Goal: Information Seeking & Learning: Learn about a topic

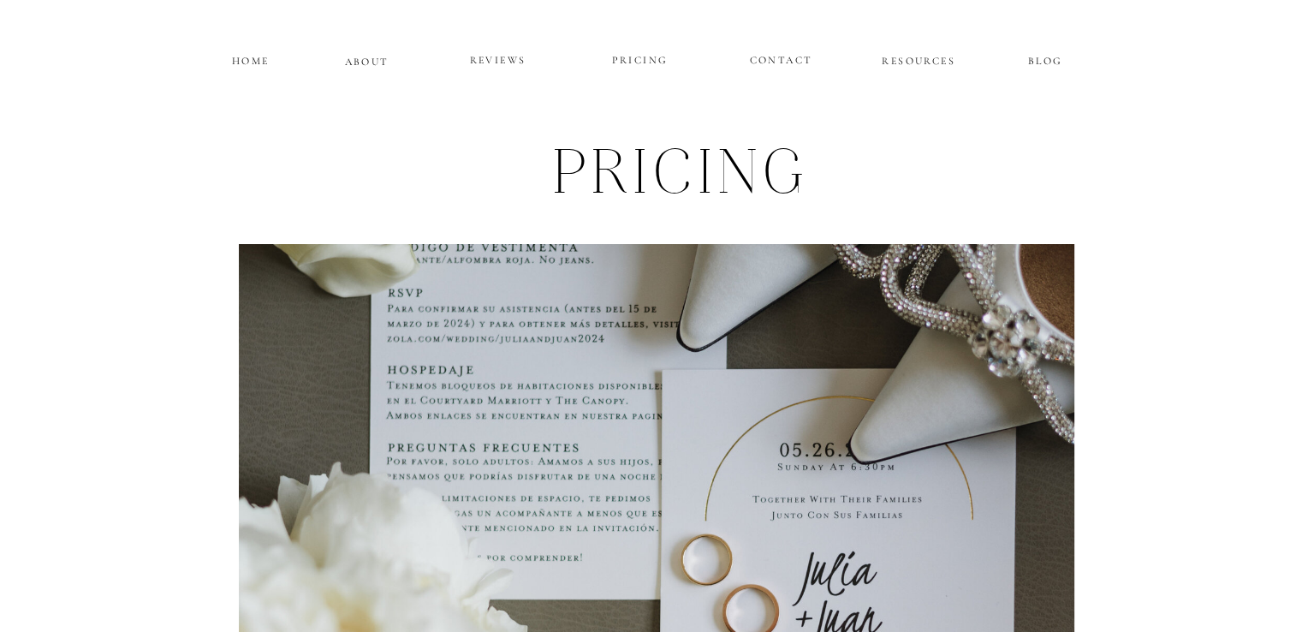
click at [482, 62] on p "REVIEWS" at bounding box center [498, 61] width 103 height 21
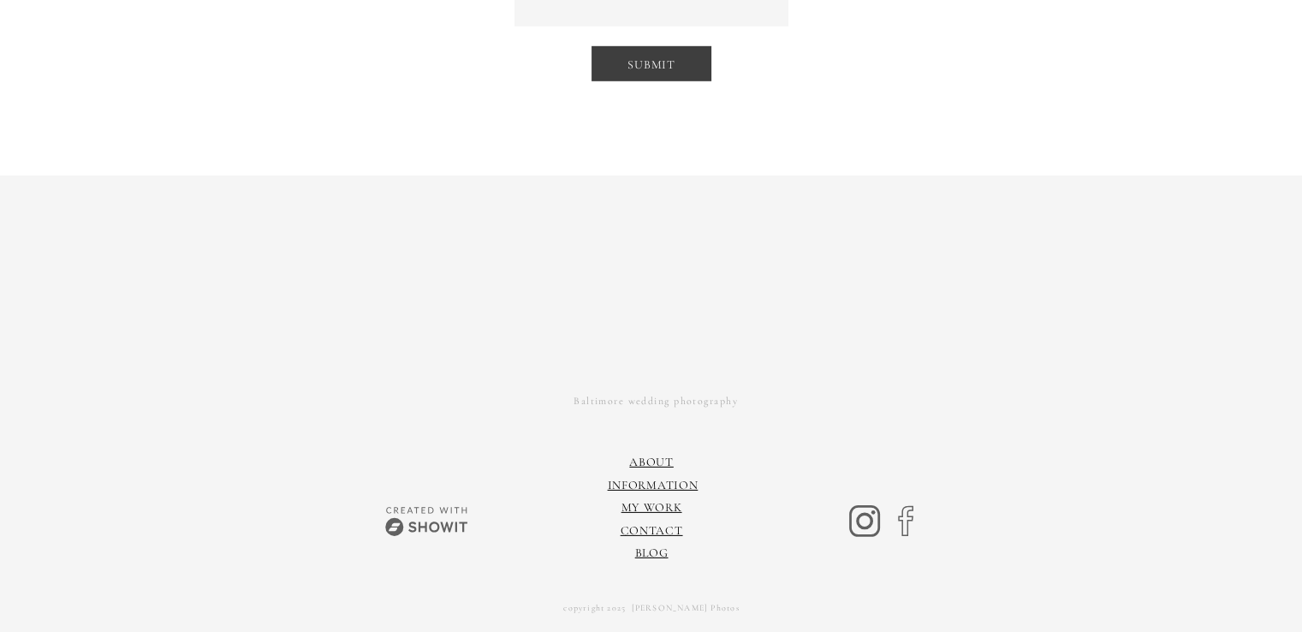
scroll to position [11773, 0]
